Goal: Transaction & Acquisition: Purchase product/service

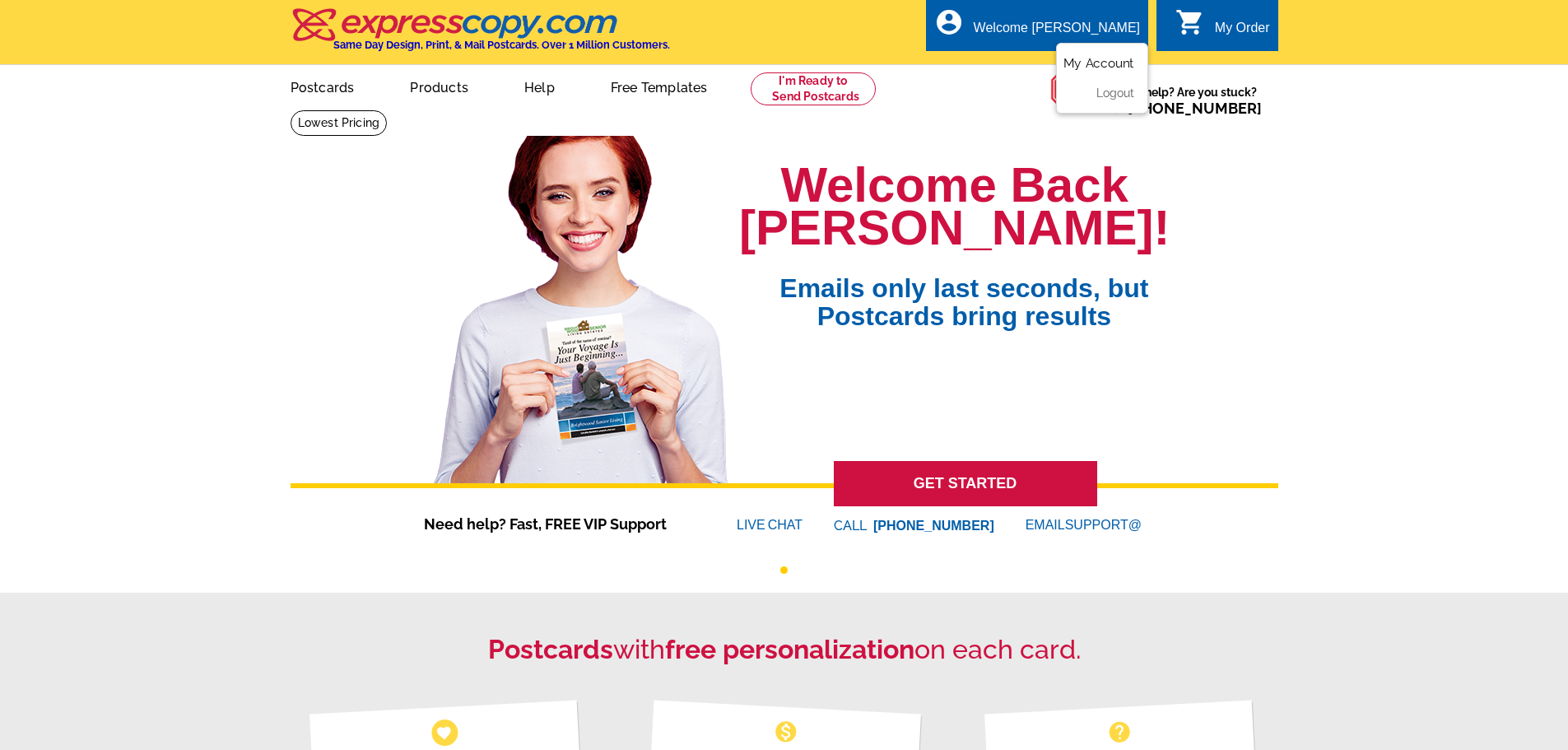
click at [1116, 62] on link "My Account" at bounding box center [1098, 63] width 71 height 15
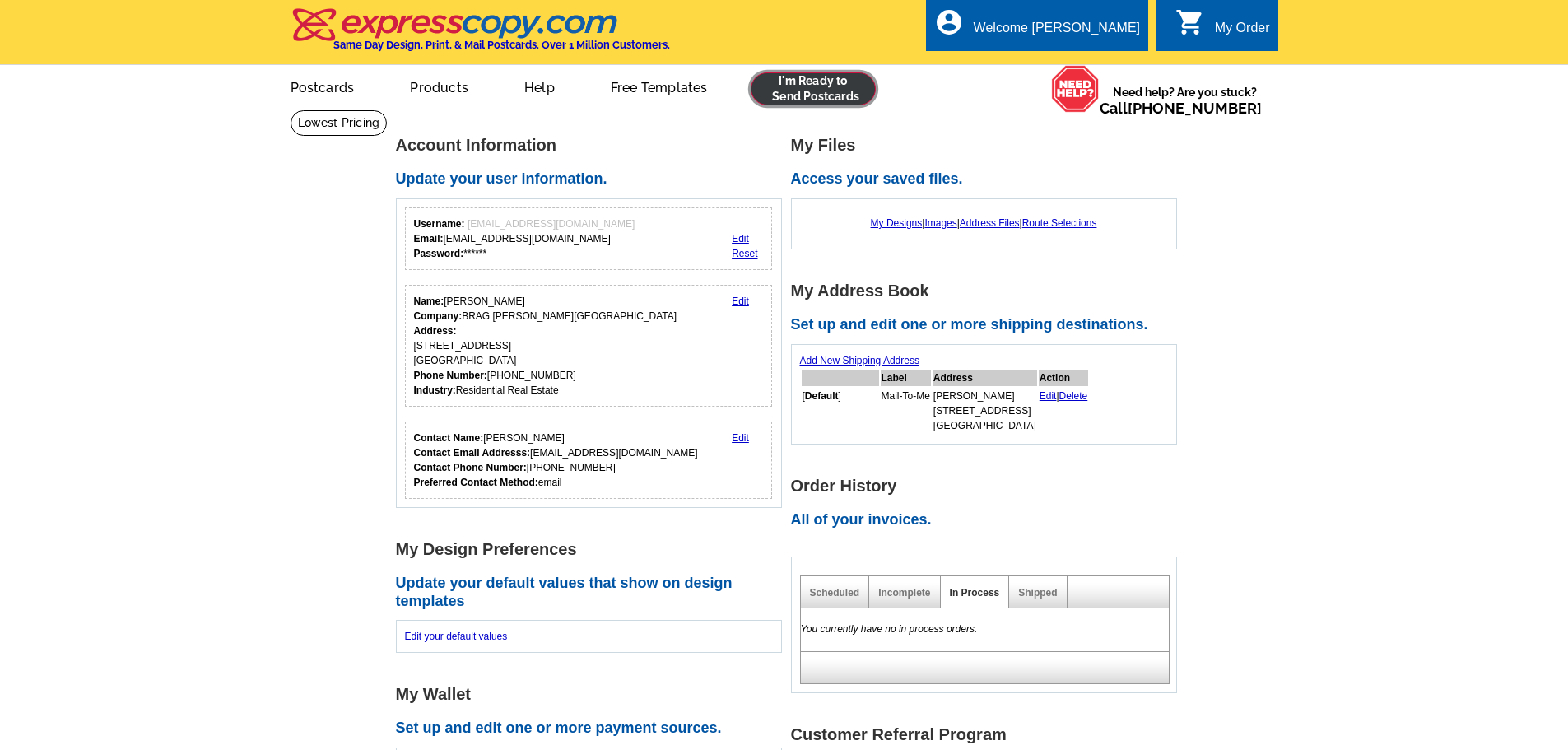
click at [799, 98] on link at bounding box center [814, 89] width 126 height 33
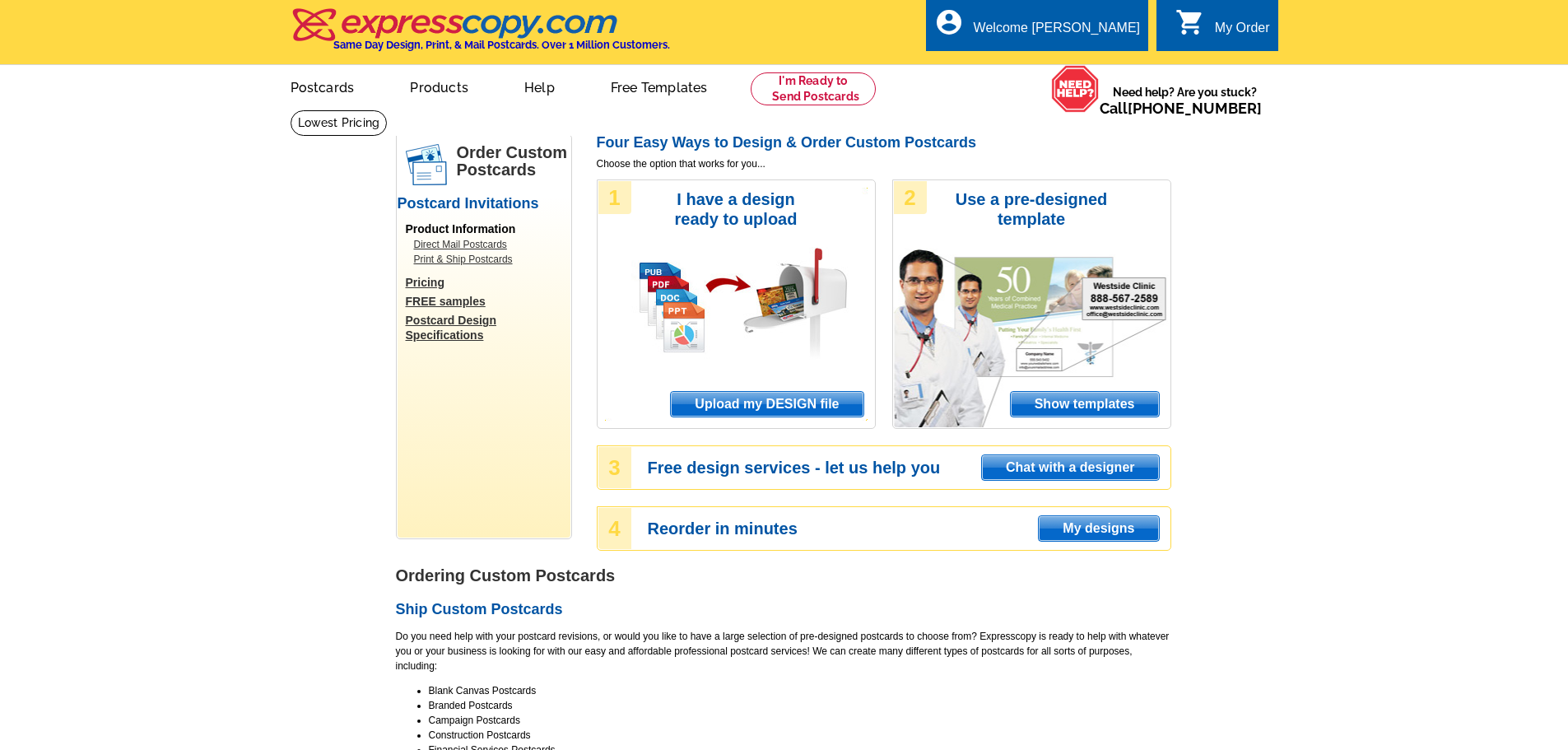
click at [1118, 401] on span "Show templates" at bounding box center [1084, 404] width 148 height 25
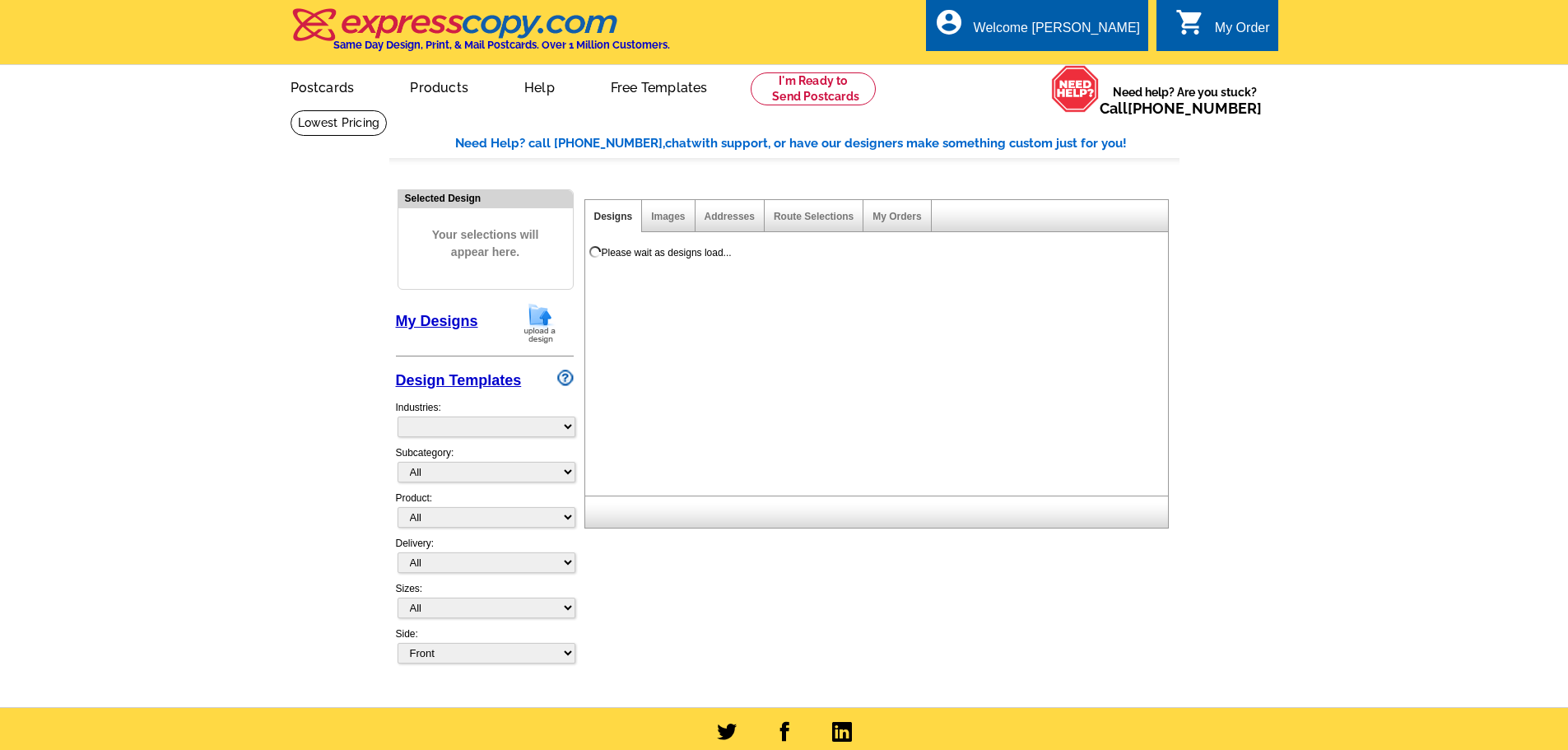
select select "971"
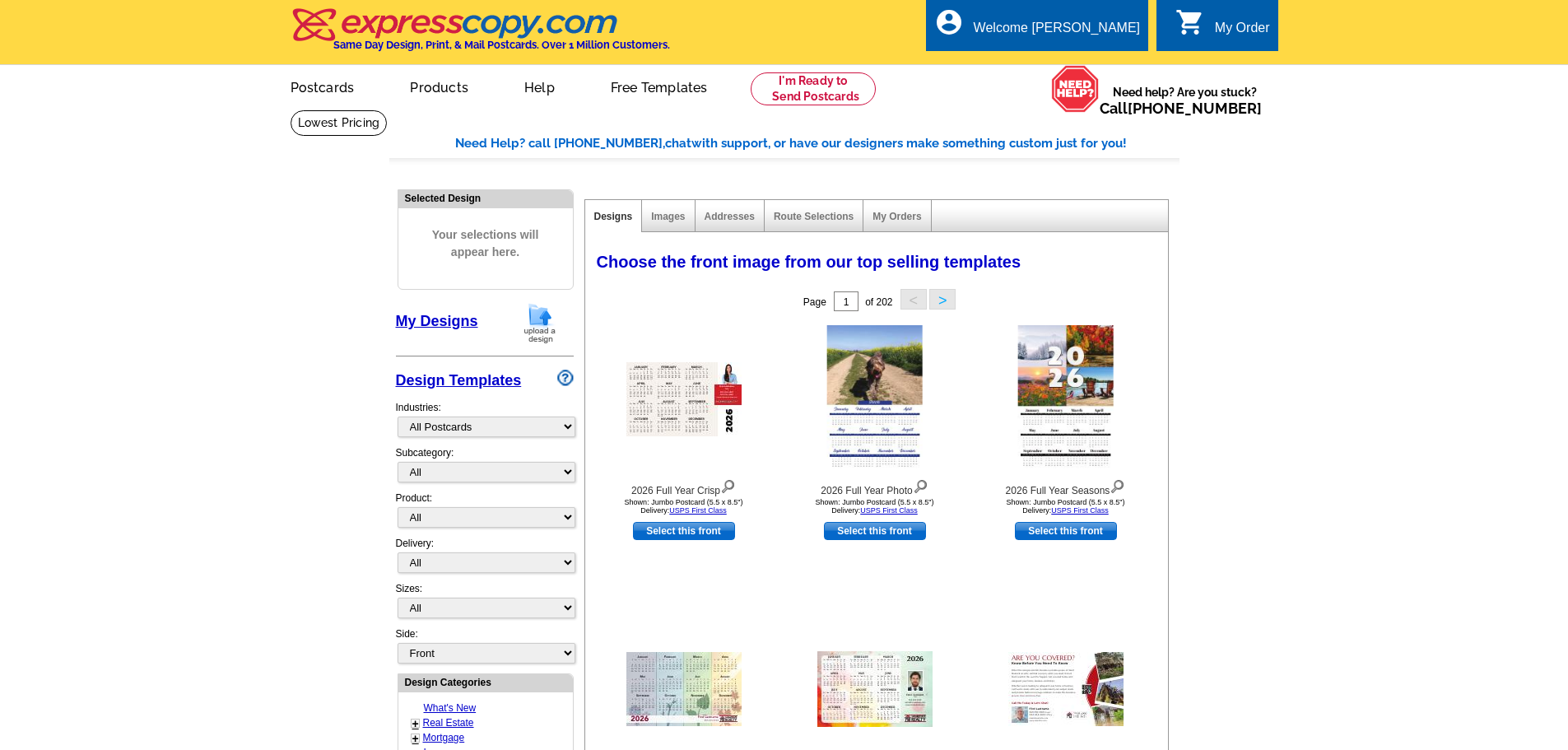
click at [1247, 279] on main "Need Help? call [PHONE_NUMBER], chat with support, or have our designers make s…" at bounding box center [784, 721] width 1568 height 1224
click at [840, 95] on link at bounding box center [814, 89] width 126 height 33
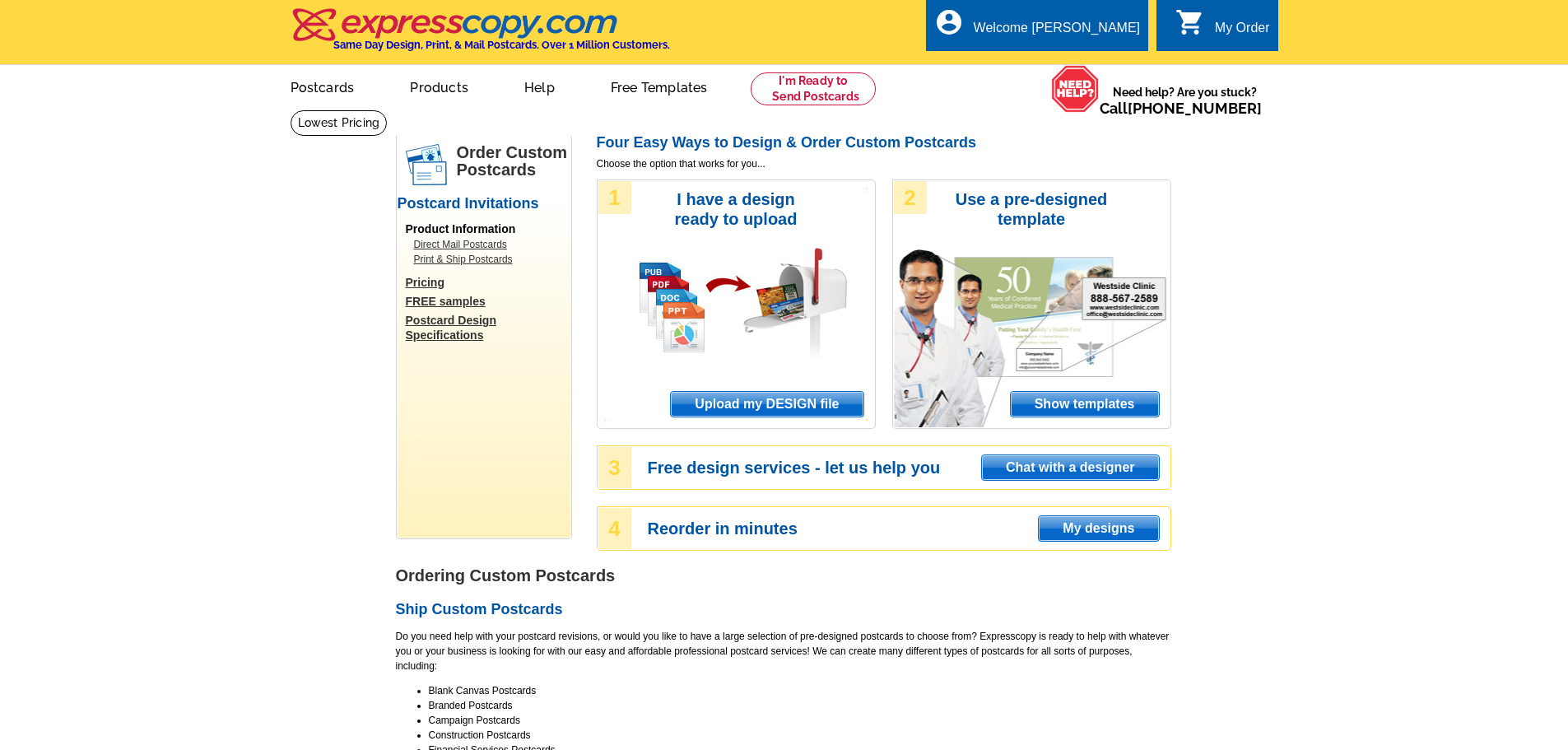
click at [442, 288] on link "Pricing" at bounding box center [488, 282] width 165 height 15
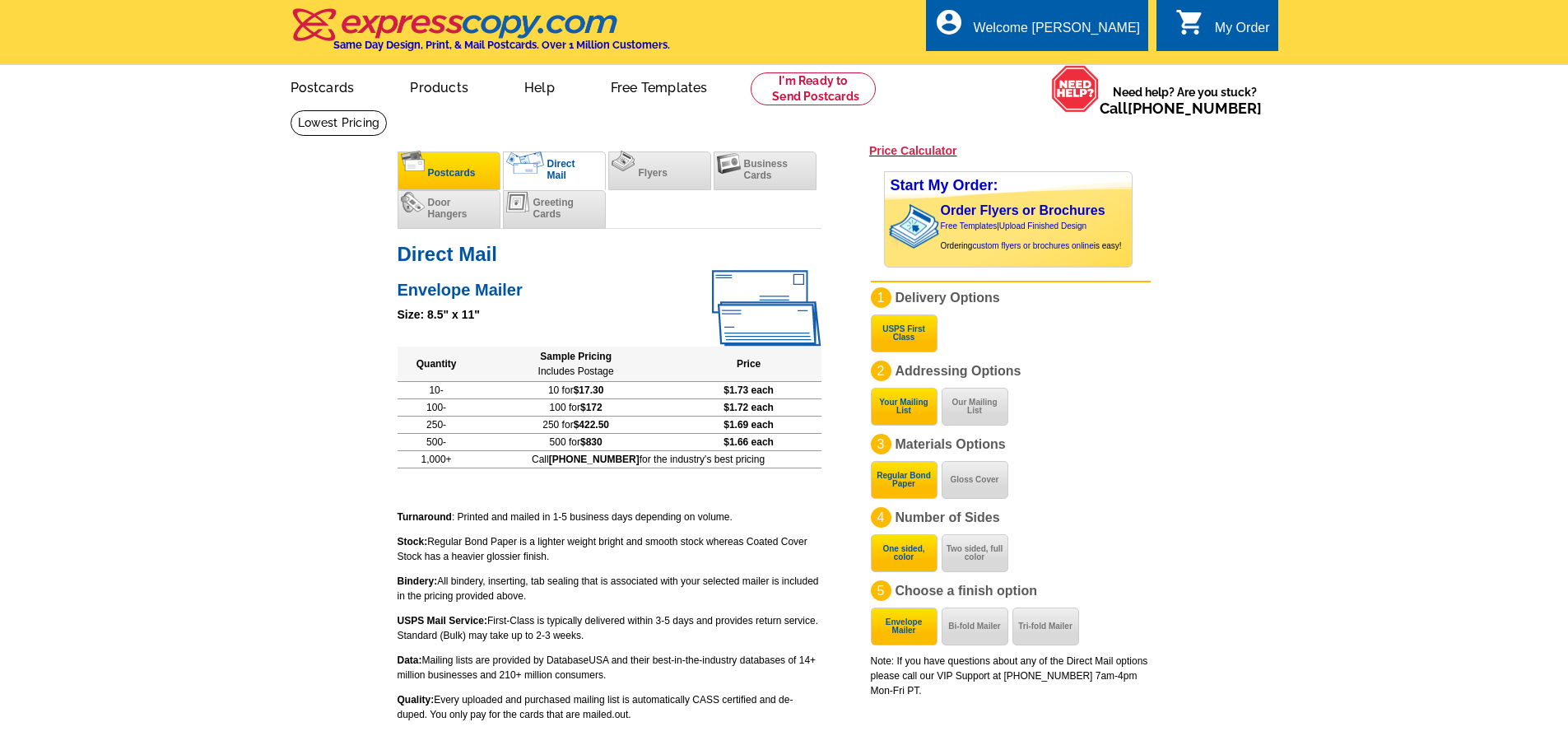
click at [460, 184] on li "Postcards" at bounding box center [449, 171] width 102 height 39
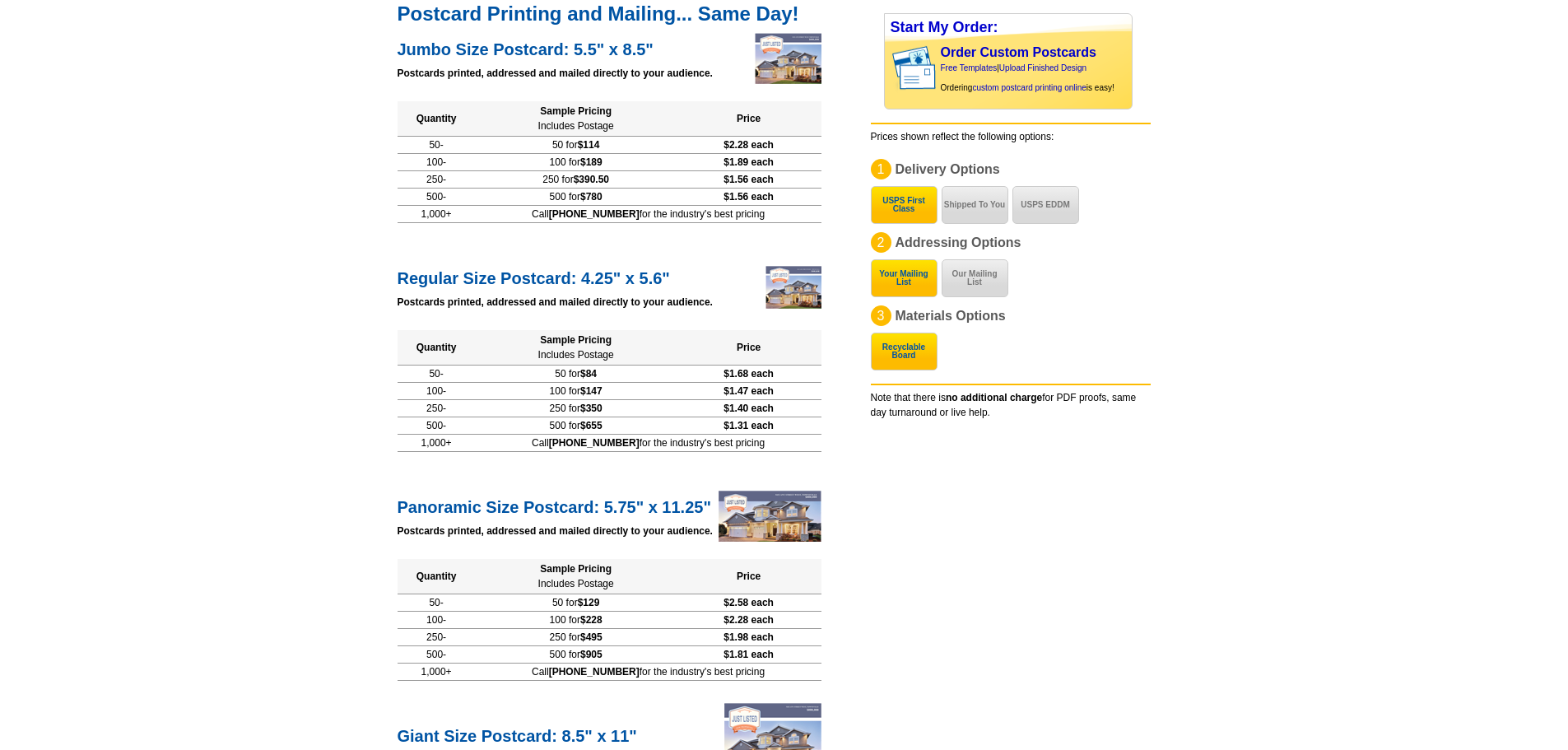
scroll to position [247, 0]
